Goal: Task Accomplishment & Management: Use online tool/utility

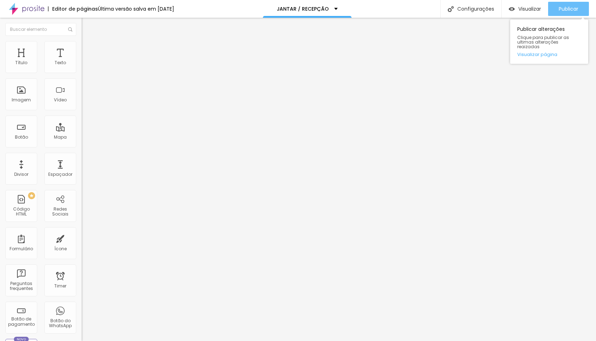
click at [567, 7] on span "Publicar" at bounding box center [569, 9] width 20 height 6
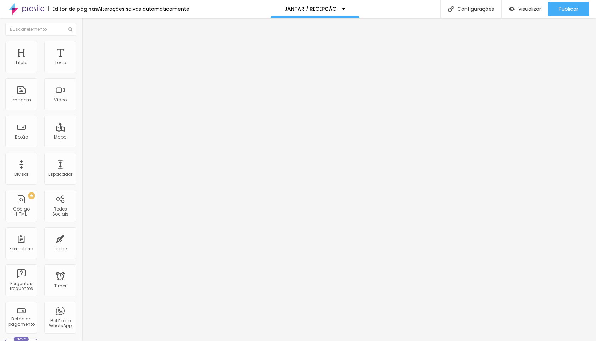
click at [82, 48] on li "Avançado" at bounding box center [123, 51] width 82 height 7
click at [88, 50] on span "Avançado" at bounding box center [99, 53] width 23 height 6
click at [82, 48] on img at bounding box center [85, 51] width 6 height 6
click at [82, 48] on li "Avançado" at bounding box center [123, 51] width 82 height 7
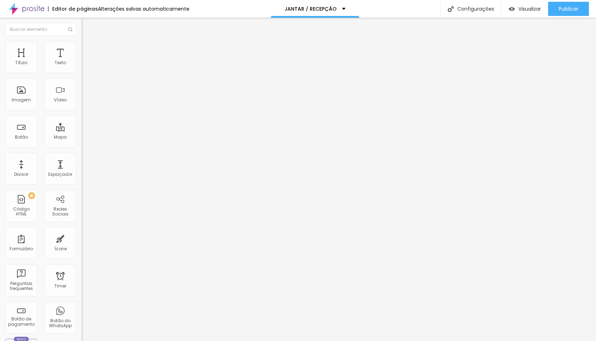
click at [82, 305] on div at bounding box center [123, 305] width 82 height 0
click at [82, 309] on div at bounding box center [123, 309] width 82 height 0
click at [82, 314] on div at bounding box center [123, 314] width 82 height 0
click at [88, 50] on span "Avançado" at bounding box center [99, 53] width 23 height 6
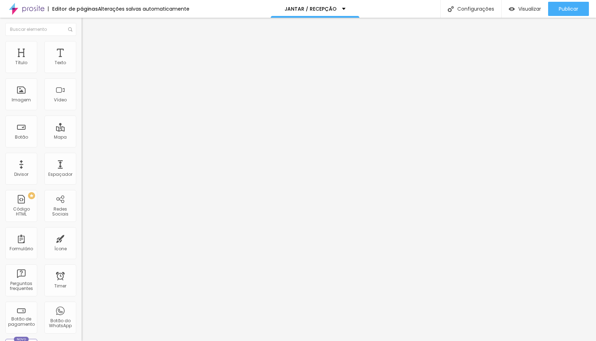
click at [82, 305] on div at bounding box center [123, 305] width 82 height 0
click at [82, 309] on div at bounding box center [123, 309] width 82 height 0
click at [82, 314] on div at bounding box center [123, 314] width 82 height 0
click at [82, 48] on li "Avançado" at bounding box center [123, 51] width 82 height 7
click at [82, 305] on div at bounding box center [123, 305] width 82 height 0
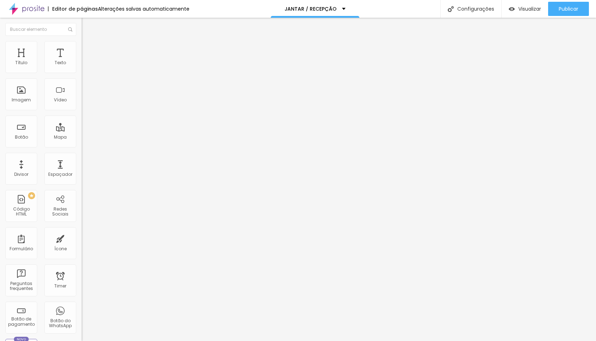
click at [82, 309] on div at bounding box center [123, 309] width 82 height 0
click at [82, 309] on li "Desktop" at bounding box center [123, 311] width 82 height 4
click at [82, 314] on div at bounding box center [123, 314] width 82 height 0
type input "13"
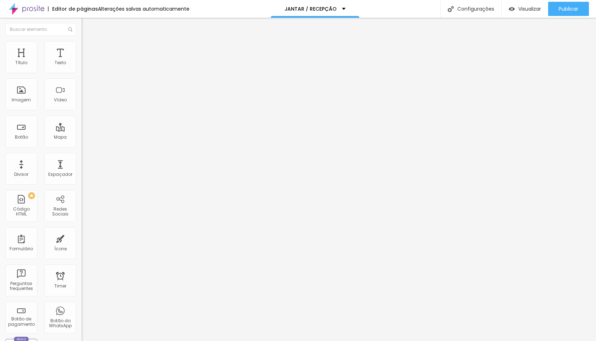
type input "13"
type input "14"
click at [82, 131] on input "range" at bounding box center [105, 134] width 46 height 6
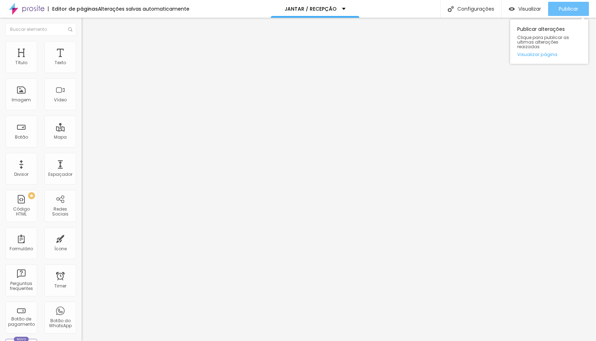
click at [569, 7] on span "Publicar" at bounding box center [569, 9] width 20 height 6
click at [88, 51] on span "Avançado" at bounding box center [99, 53] width 23 height 6
click at [82, 305] on div at bounding box center [123, 305] width 82 height 0
click at [82, 305] on li "Tablet" at bounding box center [123, 307] width 82 height 4
click at [82, 309] on div at bounding box center [123, 309] width 82 height 0
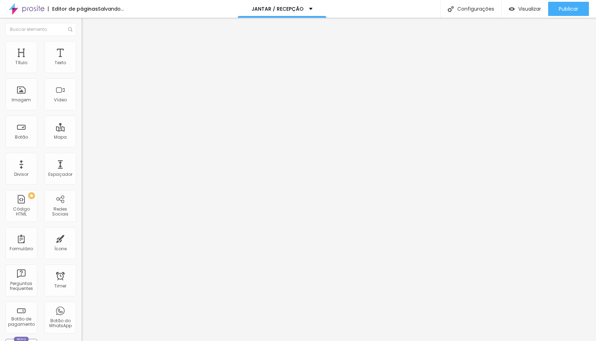
click at [82, 314] on div at bounding box center [123, 314] width 82 height 0
click at [88, 50] on span "Avançado" at bounding box center [99, 53] width 23 height 6
click at [82, 305] on div at bounding box center [123, 305] width 82 height 0
click at [82, 309] on div at bounding box center [123, 309] width 82 height 0
click at [82, 314] on div at bounding box center [123, 314] width 82 height 0
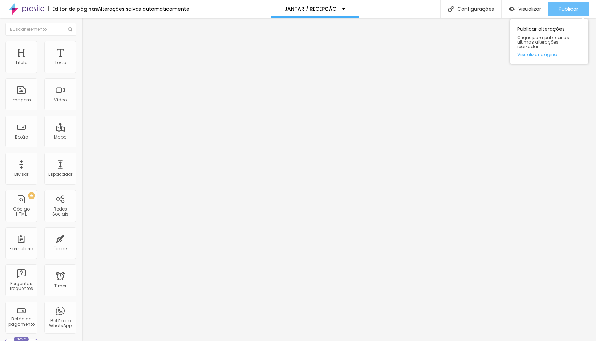
click at [568, 10] on span "Publicar" at bounding box center [569, 9] width 20 height 6
click at [88, 50] on span "Avançado" at bounding box center [99, 53] width 23 height 6
type input "35"
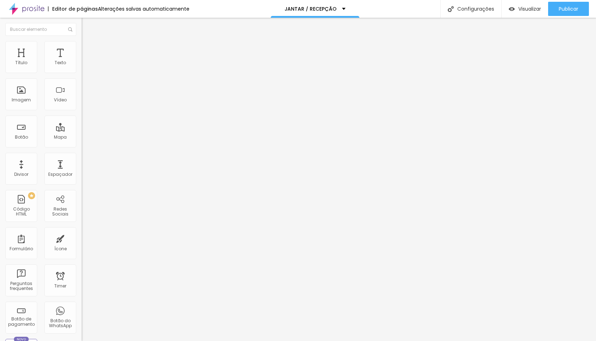
click at [82, 138] on input "range" at bounding box center [105, 141] width 46 height 6
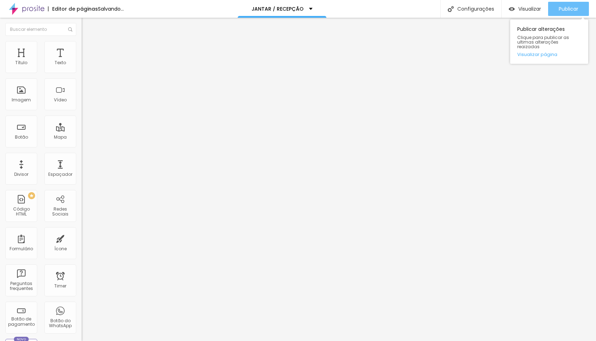
click at [578, 11] on button "Publicar" at bounding box center [568, 9] width 41 height 14
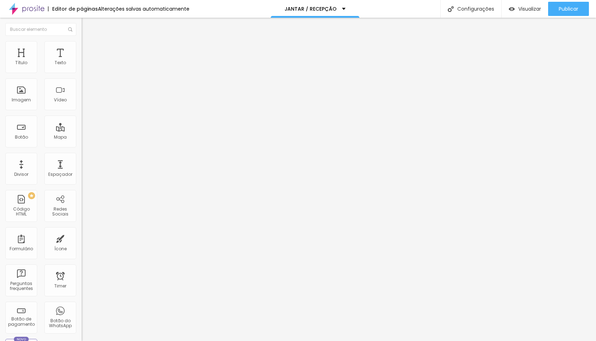
click at [82, 144] on input "35" at bounding box center [95, 147] width 27 height 7
type input "5"
type input "3"
type input "30"
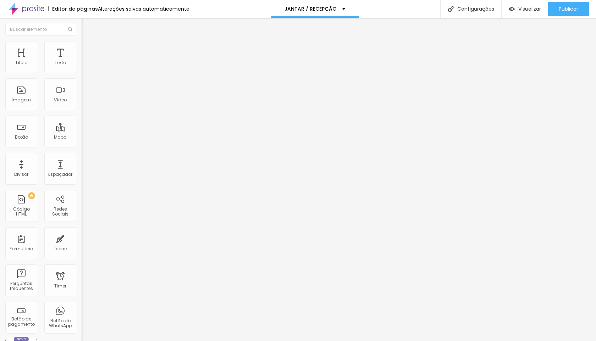
type input "32"
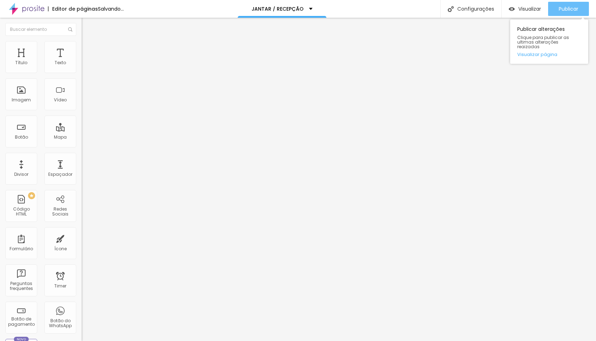
type input "30"
type input "32"
click at [562, 8] on span "Publicar" at bounding box center [569, 9] width 20 height 6
type input "30"
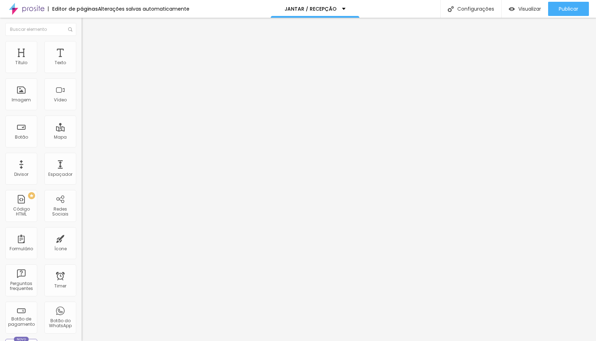
click at [82, 48] on li "Avançado" at bounding box center [123, 51] width 82 height 7
type input "9"
type input "10"
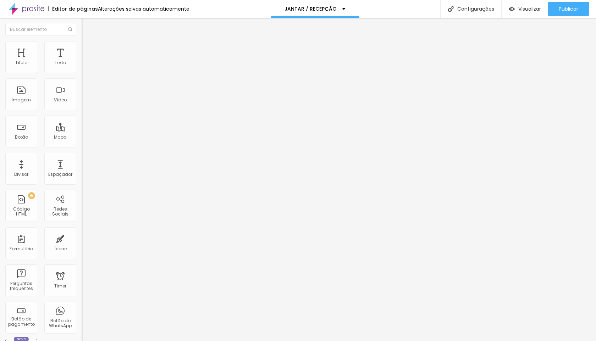
type input "11"
type input "12"
type input "13"
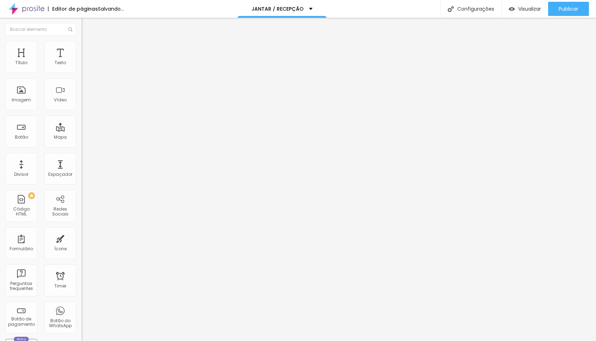
type input "13"
type input "14"
type input "15"
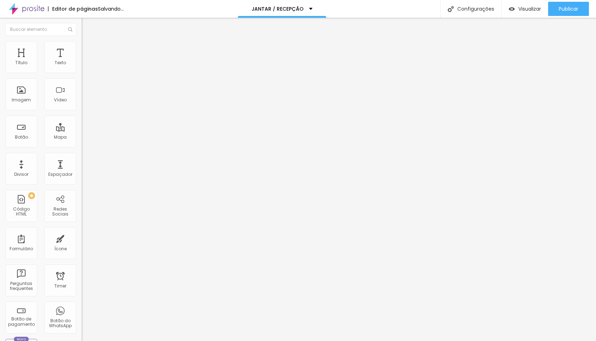
type input "16"
type input "17"
type input "18"
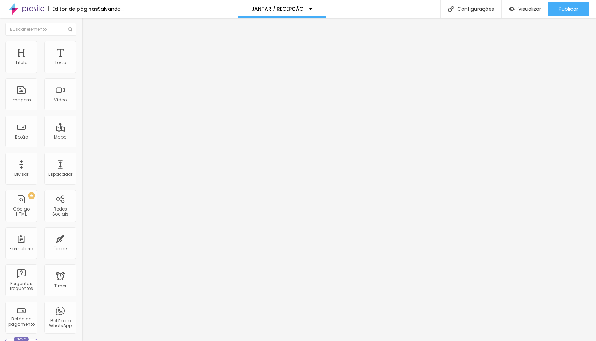
type input "18"
type input "19"
type input "20"
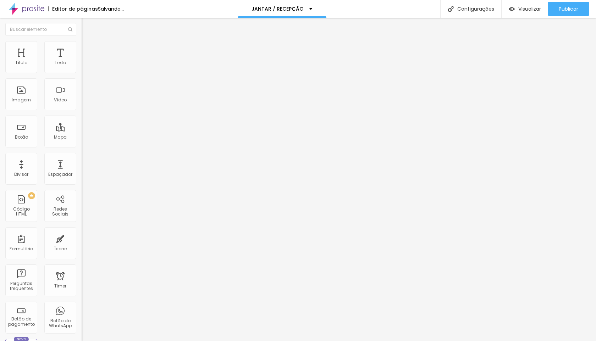
type input "21"
type input "22"
type input "23"
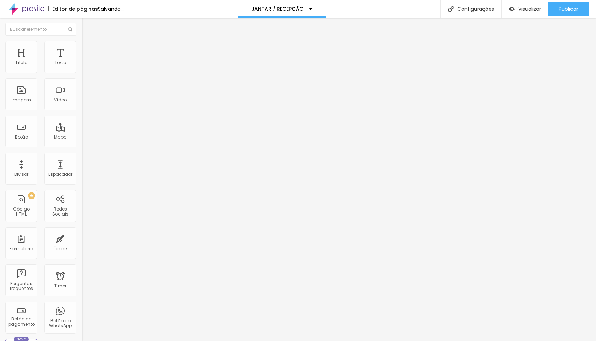
type input "23"
type input "24"
type input "25"
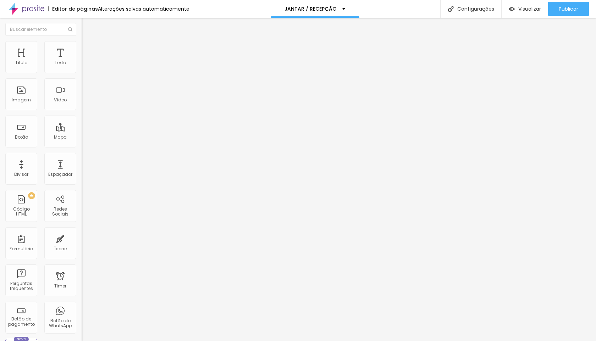
type input "26"
drag, startPoint x: 20, startPoint y: 71, endPoint x: 28, endPoint y: 71, distance: 7.5
type input "26"
click at [82, 138] on input "range" at bounding box center [105, 141] width 46 height 6
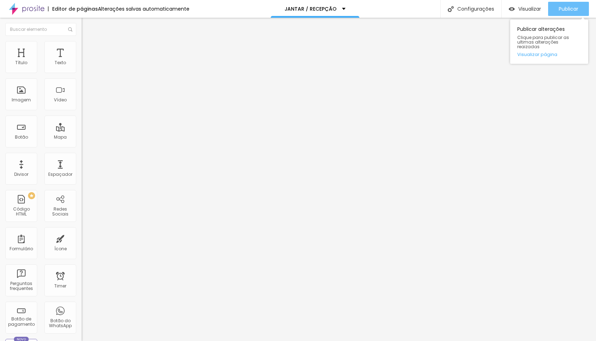
click at [564, 7] on span "Publicar" at bounding box center [569, 9] width 20 height 6
click at [82, 48] on li "Avançado" at bounding box center [123, 51] width 82 height 7
click at [82, 305] on div at bounding box center [123, 305] width 82 height 0
click at [82, 309] on div at bounding box center [123, 309] width 82 height 0
click at [82, 314] on div at bounding box center [123, 314] width 82 height 0
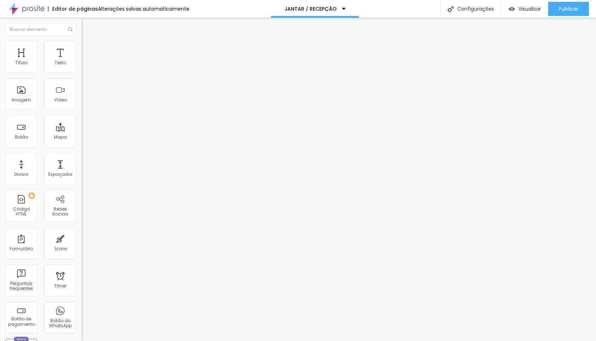
click at [82, 48] on img at bounding box center [85, 51] width 6 height 6
click at [82, 305] on div at bounding box center [123, 305] width 82 height 0
click at [82, 305] on li "Tablet" at bounding box center [123, 307] width 82 height 4
click at [82, 309] on div at bounding box center [123, 309] width 82 height 0
click at [82, 314] on div at bounding box center [123, 314] width 82 height 0
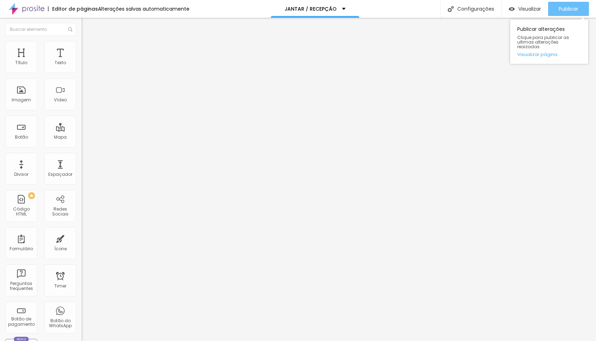
click at [571, 6] on span "Publicar" at bounding box center [569, 9] width 20 height 6
click at [88, 50] on span "Avançado" at bounding box center [99, 53] width 23 height 6
type input "5"
type input "0"
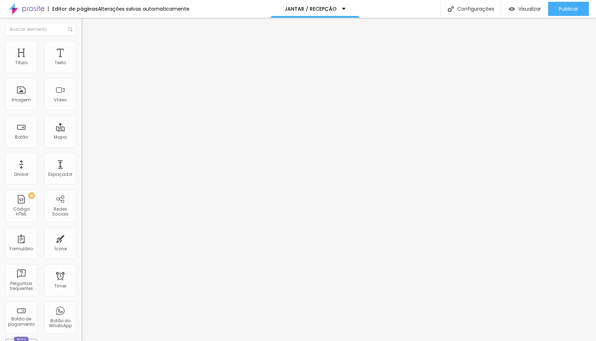
type input "0"
drag, startPoint x: 22, startPoint y: 71, endPoint x: 1, endPoint y: 75, distance: 21.3
type input "0"
click at [82, 138] on input "range" at bounding box center [105, 141] width 46 height 6
type input "5"
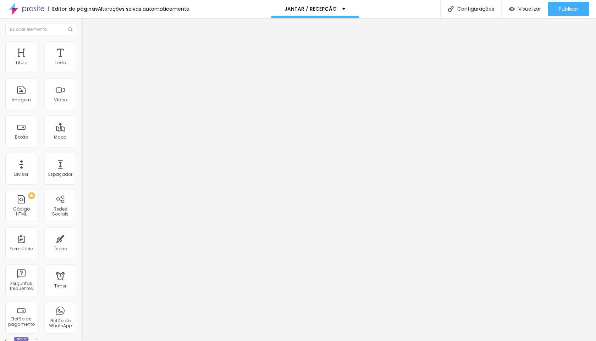
type input "5"
type input "0"
drag, startPoint x: 20, startPoint y: 83, endPoint x: 0, endPoint y: 92, distance: 22.4
type input "0"
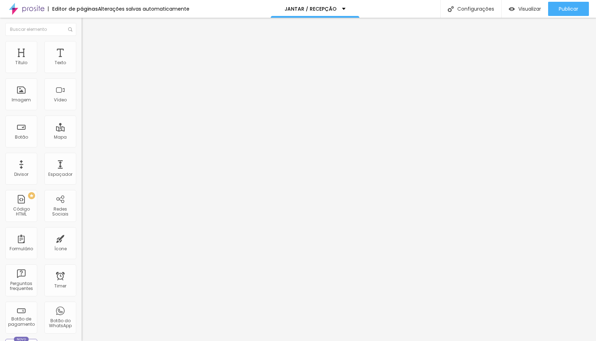
click at [82, 238] on input "range" at bounding box center [105, 241] width 46 height 6
click at [82, 46] on li "Avançado" at bounding box center [123, 44] width 82 height 7
type input "6"
type input "0"
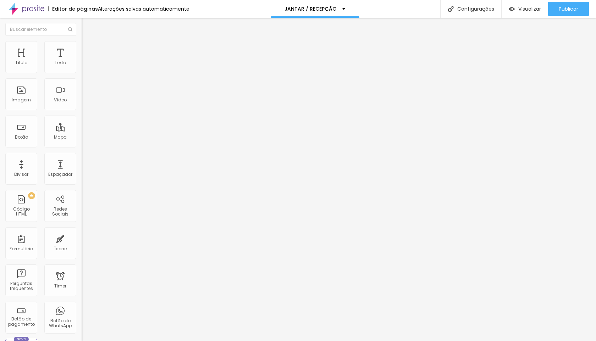
type input "0"
drag, startPoint x: 21, startPoint y: 83, endPoint x: 0, endPoint y: 88, distance: 21.2
type input "0"
click at [82, 231] on input "range" at bounding box center [105, 234] width 46 height 6
type input "0"
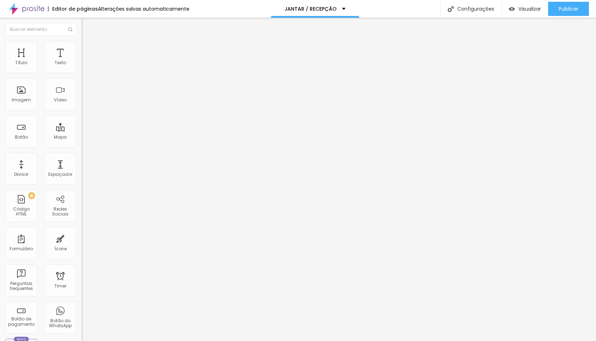
type input "0"
drag, startPoint x: 22, startPoint y: 68, endPoint x: 0, endPoint y: 73, distance: 22.2
type input "0"
click at [82, 131] on input "range" at bounding box center [105, 134] width 46 height 6
click at [573, 7] on span "Publicar" at bounding box center [569, 9] width 20 height 6
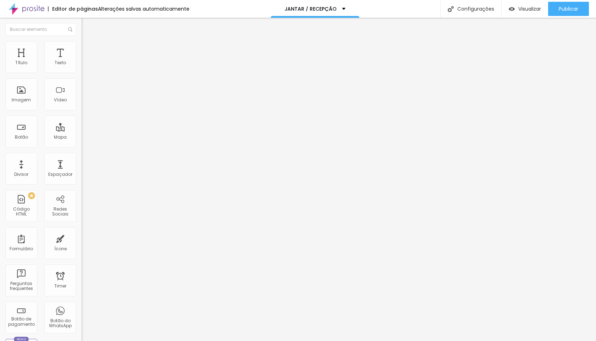
click at [82, 48] on li "Avançado" at bounding box center [123, 51] width 82 height 7
click at [82, 44] on ul "Estilo Avançado" at bounding box center [123, 41] width 82 height 14
click at [82, 46] on li "Avançado" at bounding box center [123, 44] width 82 height 7
type input "3"
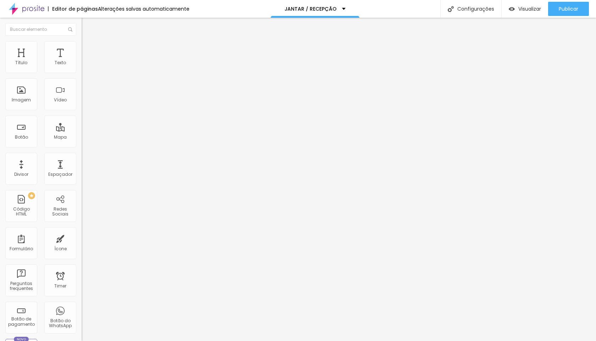
type input "0"
drag, startPoint x: 19, startPoint y: 69, endPoint x: 0, endPoint y: 74, distance: 19.8
type input "0"
click at [82, 131] on input "range" at bounding box center [105, 134] width 46 height 6
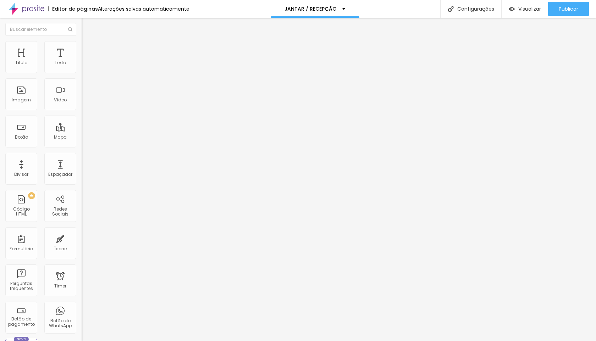
type input "0"
drag, startPoint x: 21, startPoint y: 84, endPoint x: 0, endPoint y: 89, distance: 21.6
type input "0"
click at [82, 231] on input "range" at bounding box center [105, 234] width 46 height 6
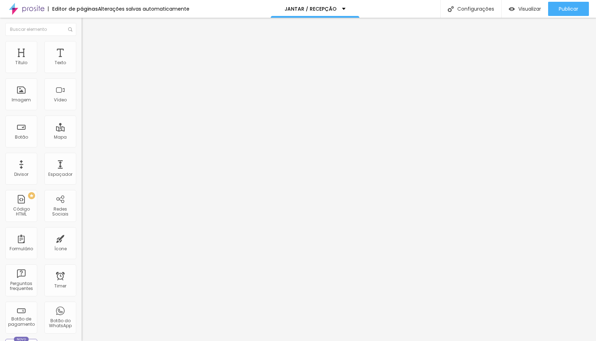
click at [82, 48] on li "Avançado" at bounding box center [123, 51] width 82 height 7
click at [580, 13] on button "Publicar" at bounding box center [568, 9] width 41 height 14
click at [575, 7] on span "Publicar" at bounding box center [569, 9] width 20 height 6
click at [82, 54] on li "Avançado" at bounding box center [123, 51] width 82 height 7
type input "1"
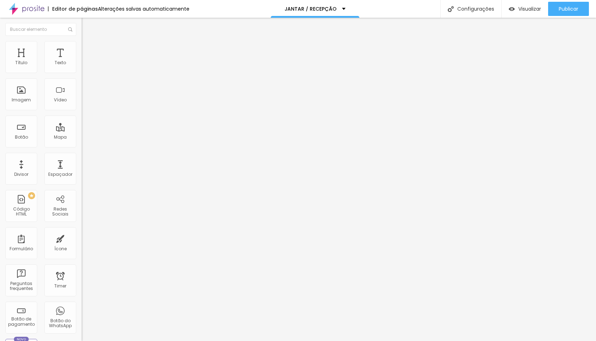
type input "1"
type input "5"
type input "6"
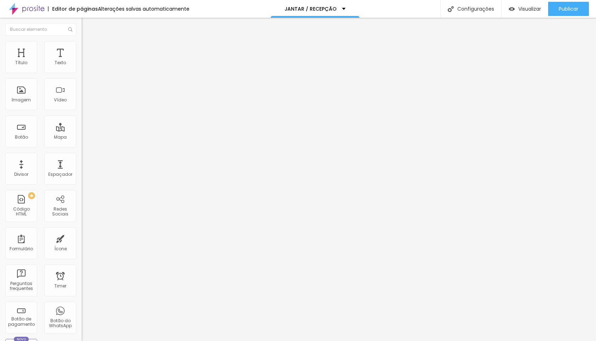
type input "8"
type input "10"
type input "12"
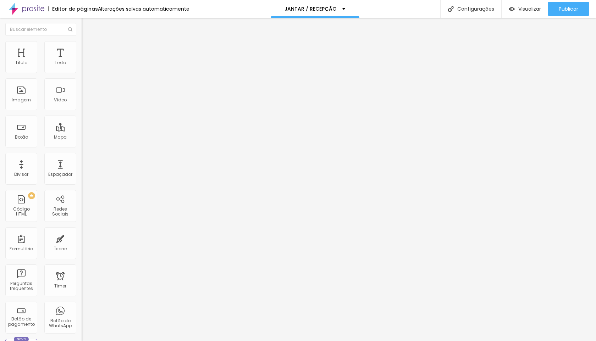
type input "12"
type input "14"
type input "15"
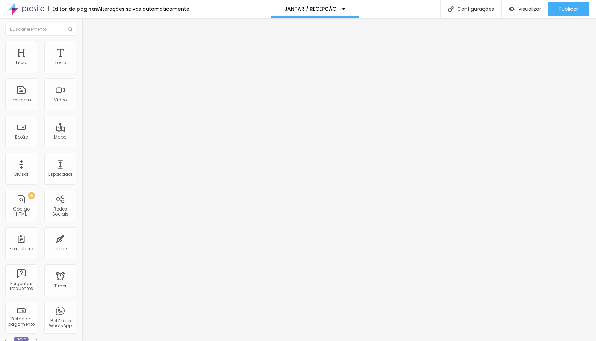
type input "16"
type input "19"
type input "20"
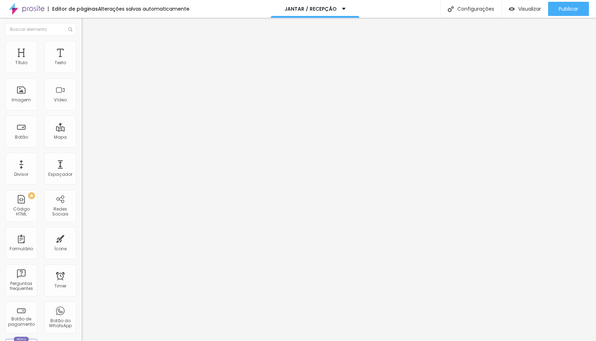
type input "20"
type input "21"
type input "22"
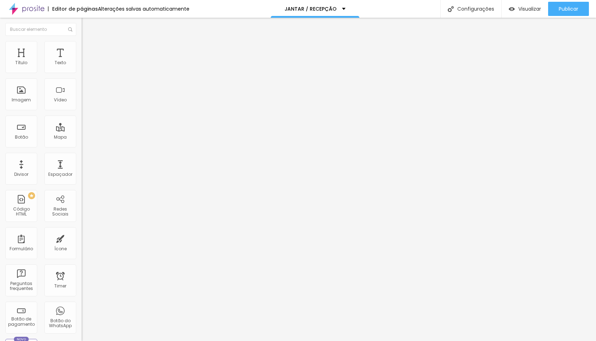
type input "23"
type input "24"
drag, startPoint x: 16, startPoint y: 82, endPoint x: 27, endPoint y: 84, distance: 11.4
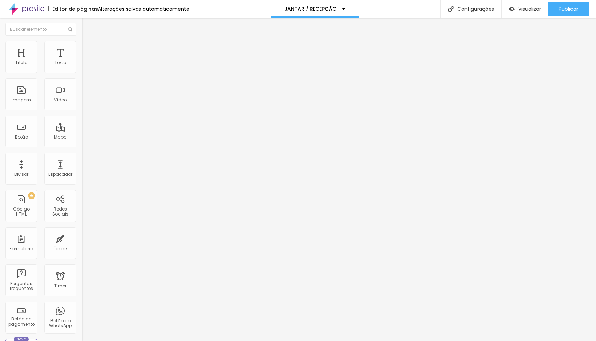
type input "24"
click at [82, 238] on input "range" at bounding box center [105, 241] width 46 height 6
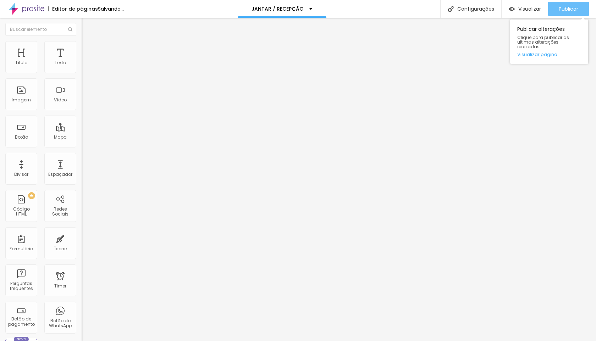
click at [569, 10] on span "Publicar" at bounding box center [569, 9] width 20 height 6
click at [561, 10] on span "Publicar" at bounding box center [569, 9] width 20 height 6
click at [556, 7] on button "Publicar" at bounding box center [568, 9] width 41 height 14
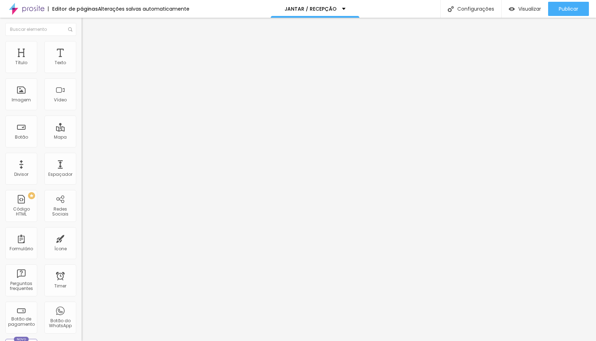
click at [82, 48] on li "Avançado" at bounding box center [123, 51] width 82 height 7
click at [82, 305] on div at bounding box center [123, 305] width 82 height 0
click at [82, 309] on div at bounding box center [123, 309] width 82 height 0
click at [82, 309] on li "Desktop" at bounding box center [123, 311] width 82 height 4
click at [82, 314] on div at bounding box center [123, 314] width 82 height 0
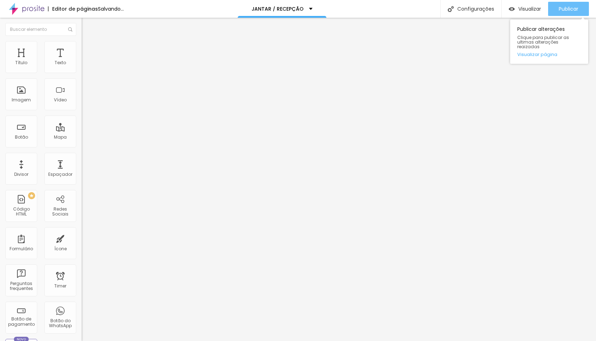
click at [563, 5] on div "Publicar" at bounding box center [569, 9] width 20 height 14
click at [565, 10] on span "Publicar" at bounding box center [569, 9] width 20 height 6
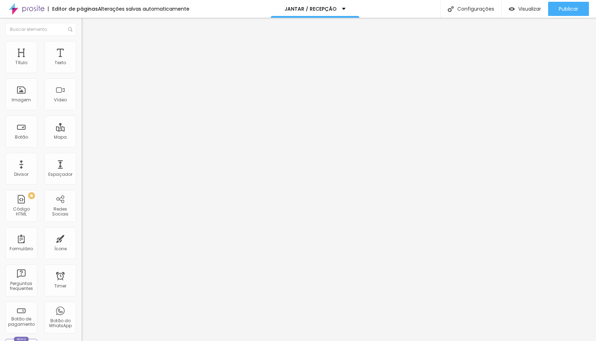
click at [82, 61] on span "Trocar imagem" at bounding box center [101, 58] width 39 height 6
click at [331, 341] on div "Alboom Cloud" at bounding box center [298, 343] width 596 height 4
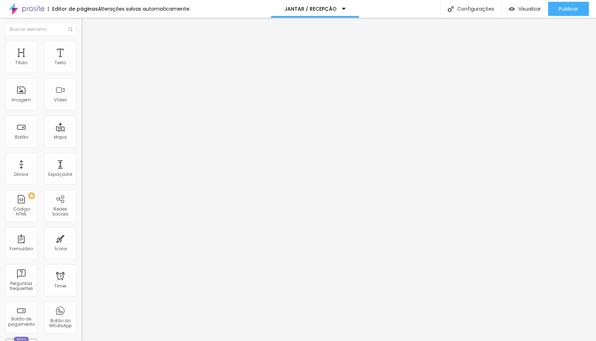
click at [568, 7] on span "Publicar" at bounding box center [569, 9] width 20 height 6
click at [581, 13] on button "Publicar" at bounding box center [568, 9] width 41 height 14
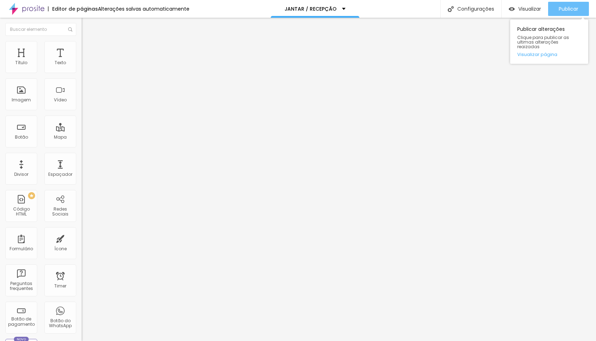
click at [562, 9] on span "Publicar" at bounding box center [569, 9] width 20 height 6
click at [556, 9] on button "Publicar" at bounding box center [568, 9] width 41 height 14
click at [562, 6] on span "Publicar" at bounding box center [569, 9] width 20 height 6
click at [555, 11] on button "Publicar" at bounding box center [568, 9] width 41 height 14
click at [569, 7] on span "Publicar" at bounding box center [569, 9] width 20 height 6
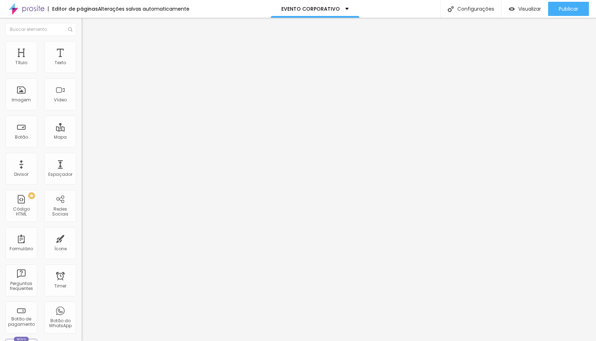
click at [88, 51] on span "Avançado" at bounding box center [99, 53] width 23 height 6
click at [558, 9] on button "Publicar" at bounding box center [568, 9] width 41 height 14
click at [572, 12] on span "Publicar" at bounding box center [569, 9] width 20 height 6
click at [560, 14] on div "Publicar" at bounding box center [569, 9] width 20 height 14
click at [571, 10] on span "Publicar" at bounding box center [569, 9] width 20 height 6
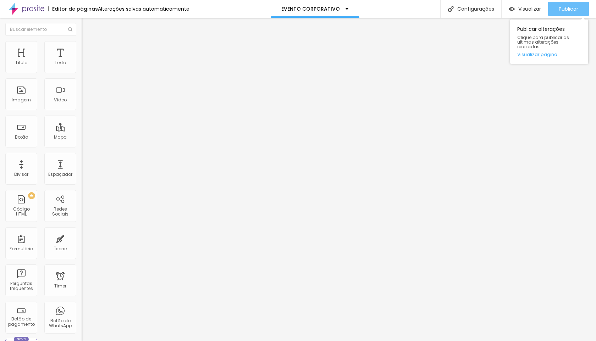
click at [568, 10] on span "Publicar" at bounding box center [569, 9] width 20 height 6
